Goal: Task Accomplishment & Management: Use online tool/utility

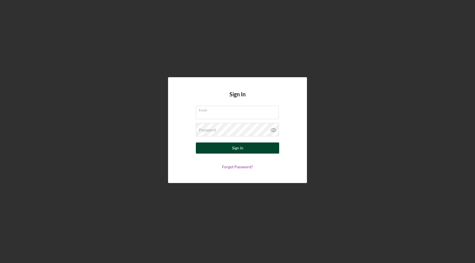
type input "[EMAIL_ADDRESS][DOMAIN_NAME]"
click at [217, 146] on button "Sign In" at bounding box center [237, 148] width 83 height 11
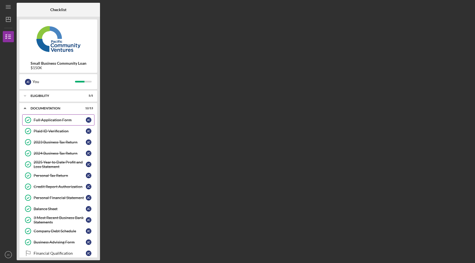
scroll to position [32, 0]
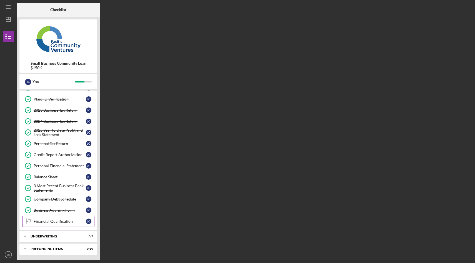
click at [64, 225] on link "Financial Qualification Financial Qualification [PERSON_NAME]" at bounding box center [58, 221] width 72 height 11
